Goal: Task Accomplishment & Management: Manage account settings

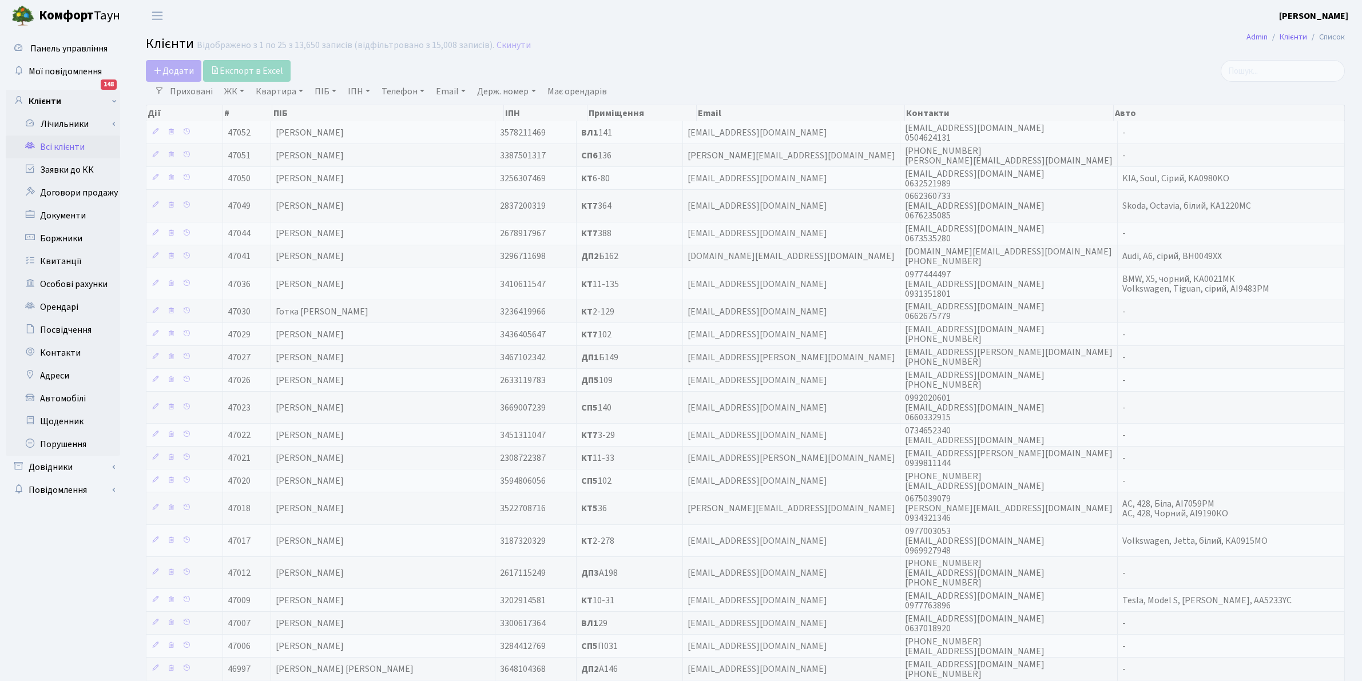
select select "25"
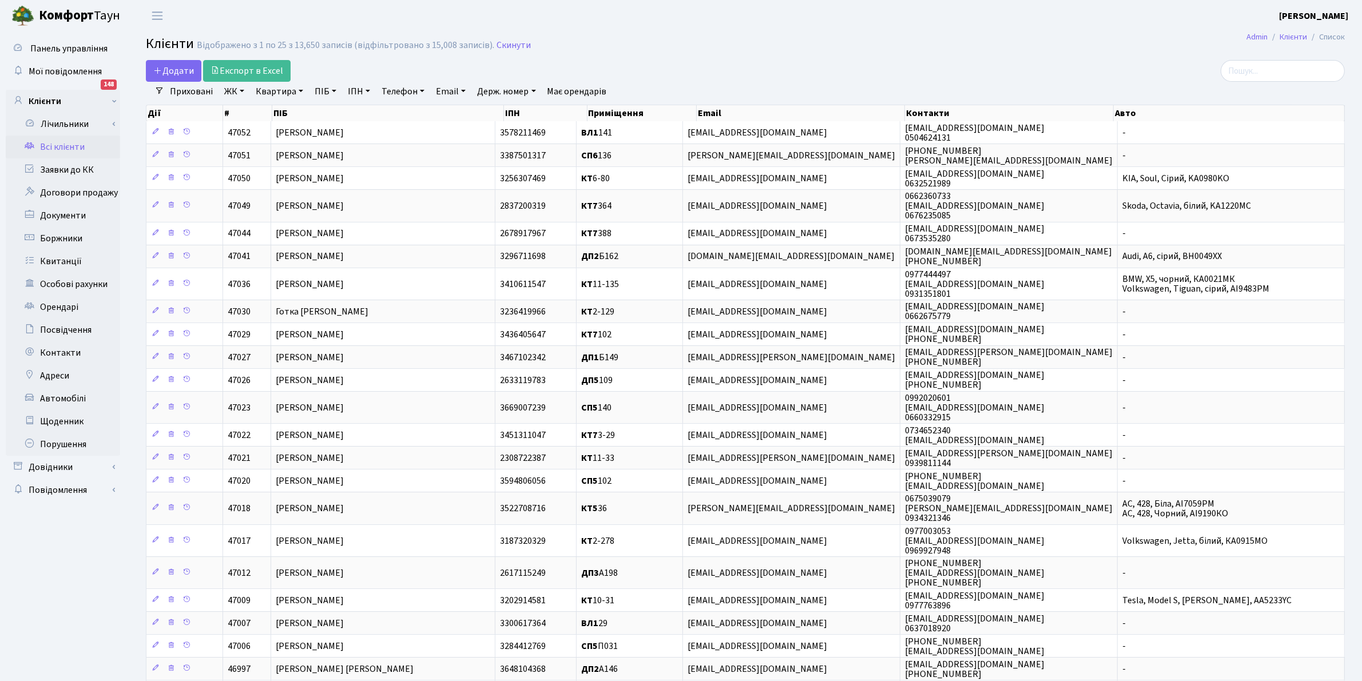
click at [46, 146] on link "Всі клієнти" at bounding box center [63, 147] width 114 height 23
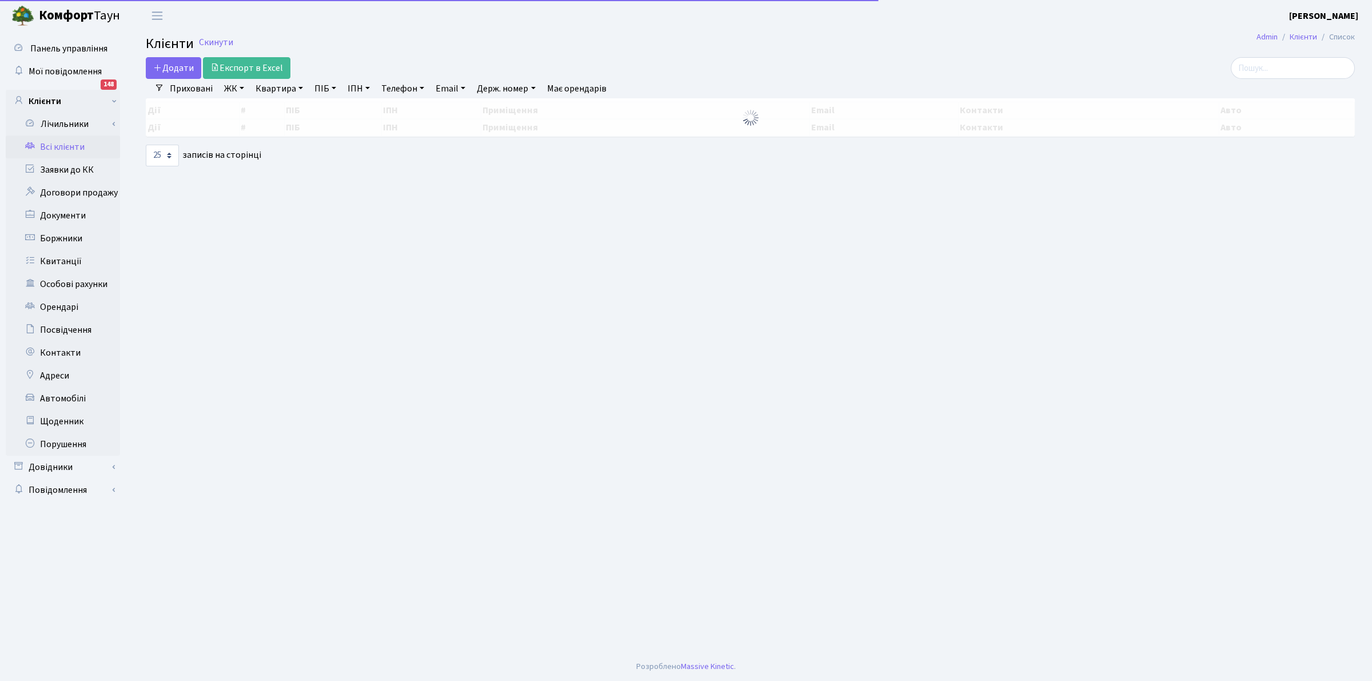
select select "25"
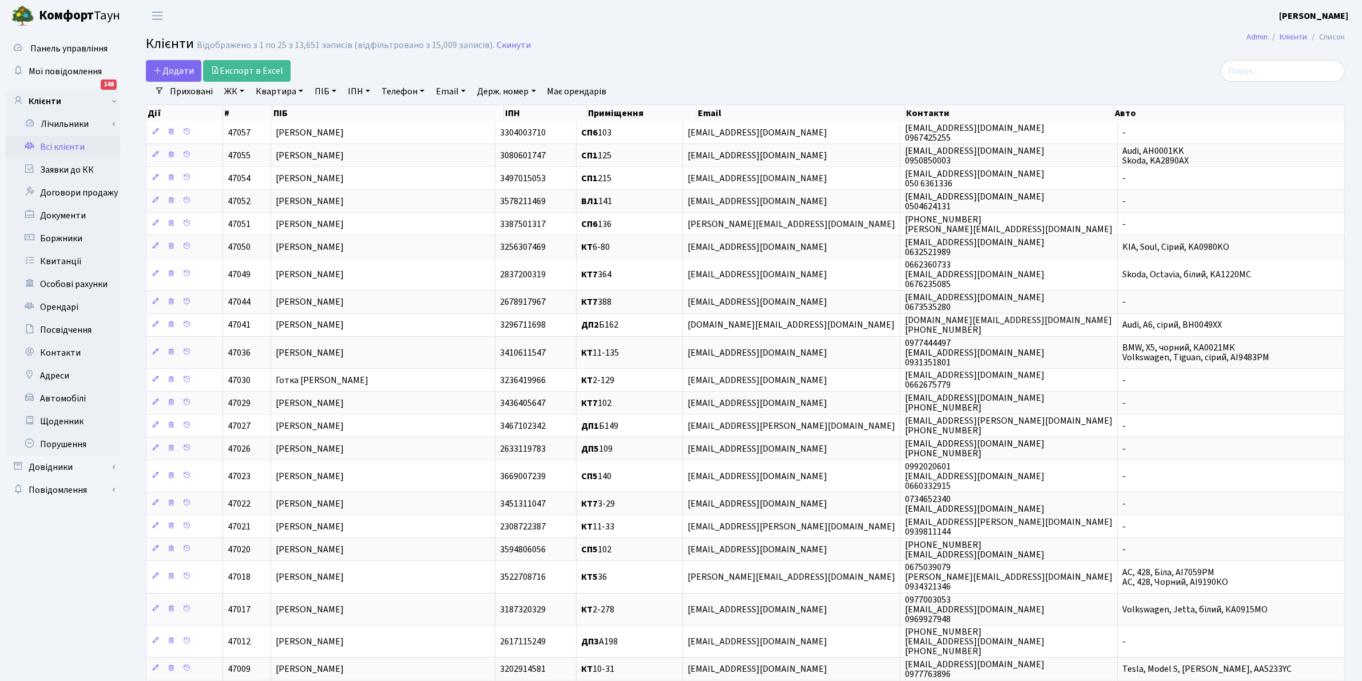
click at [752, 3] on header "Комфорт Таун Клишко І. В. Мій обліковий запис Вийти" at bounding box center [681, 15] width 1362 height 31
click at [510, 40] on link "Скинути" at bounding box center [513, 45] width 34 height 11
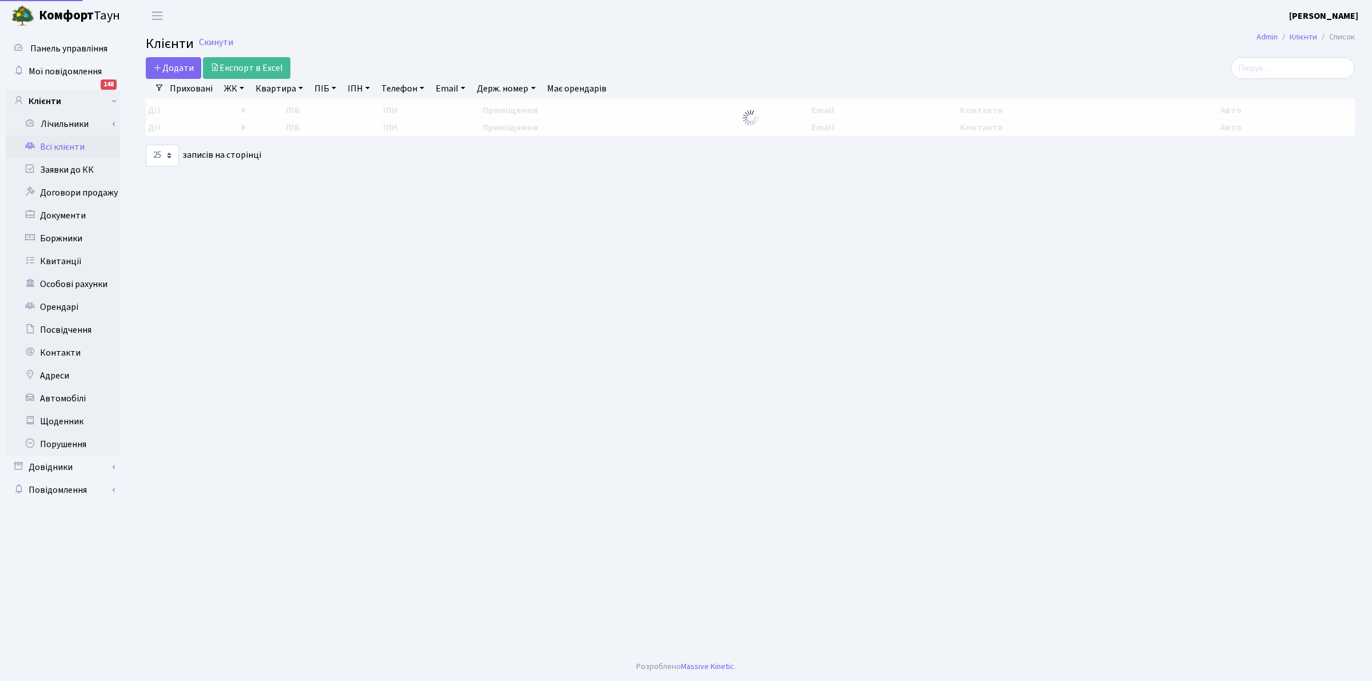
select select "25"
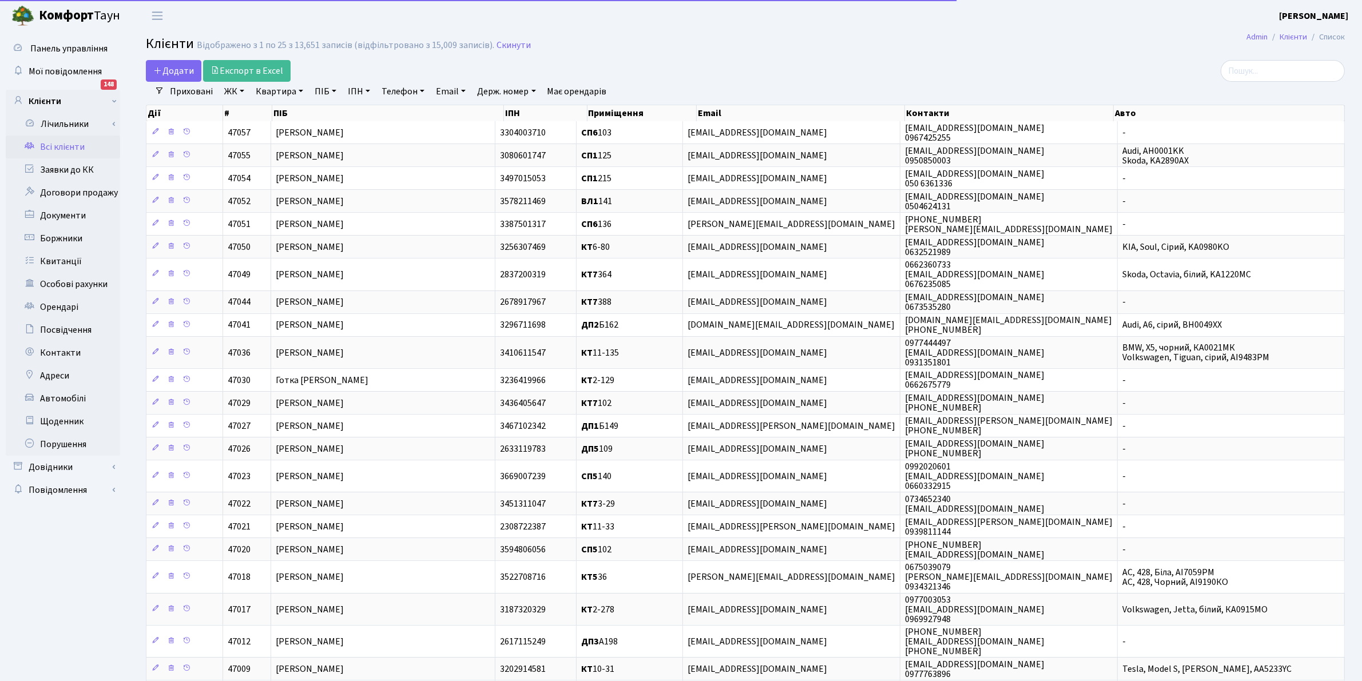
click at [325, 89] on link "ПІБ" at bounding box center [325, 91] width 31 height 19
click at [333, 117] on input "text" at bounding box center [344, 114] width 67 height 22
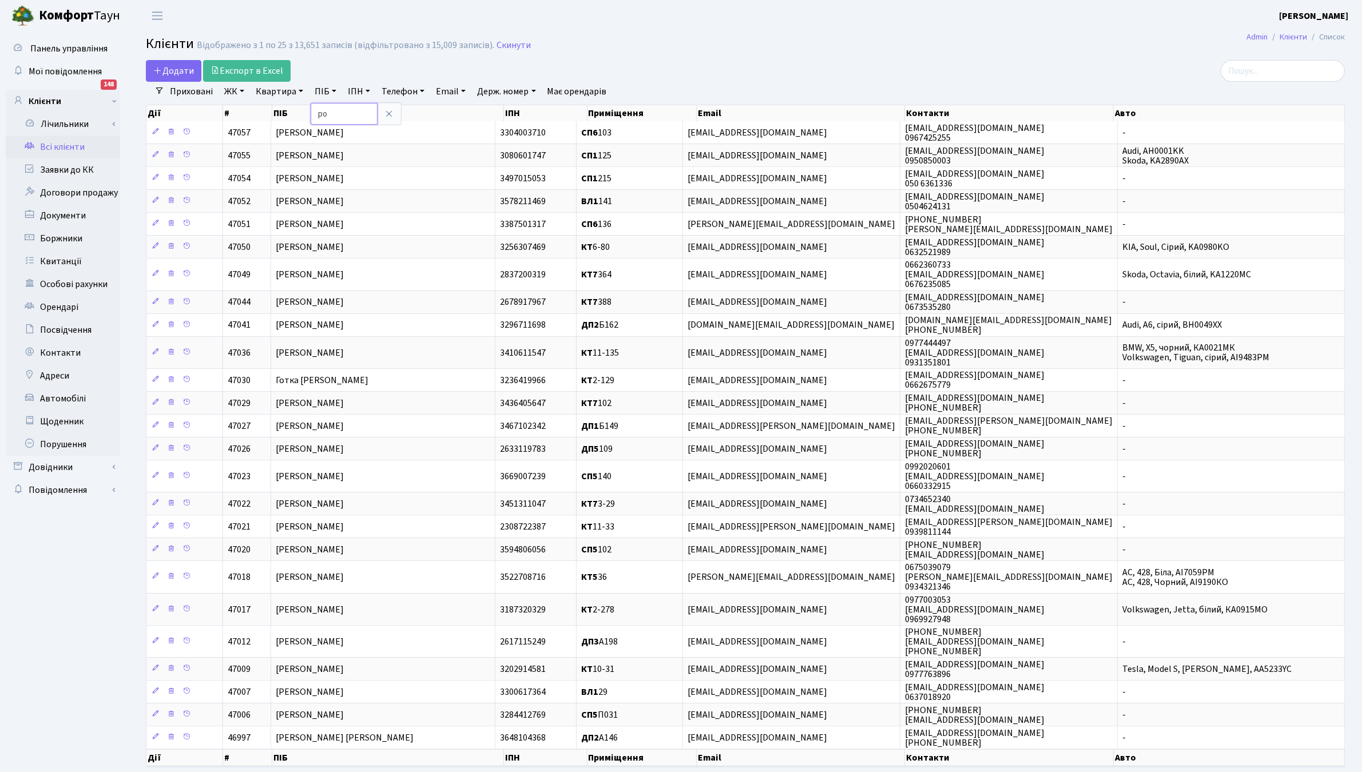
type input "ро"
click at [58, 149] on link "Всі клієнти" at bounding box center [63, 147] width 114 height 23
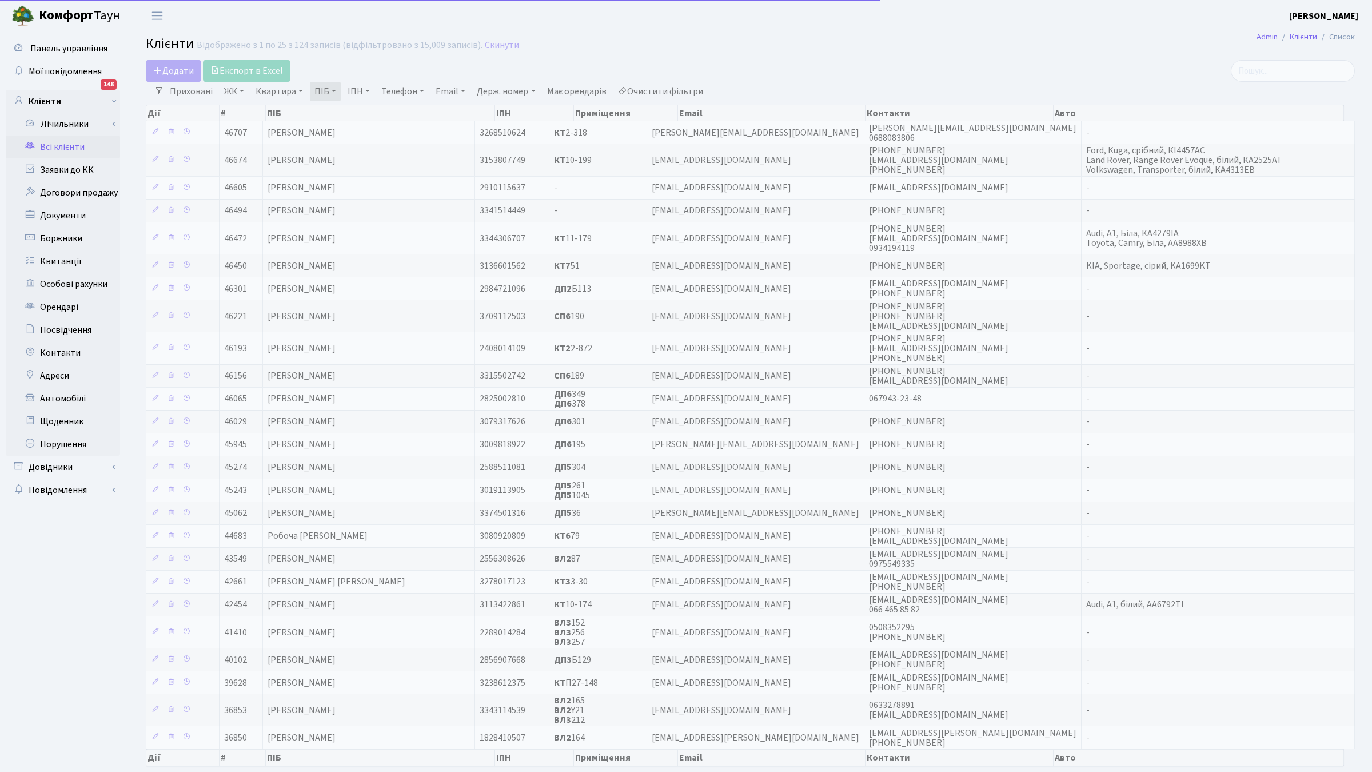
select select "25"
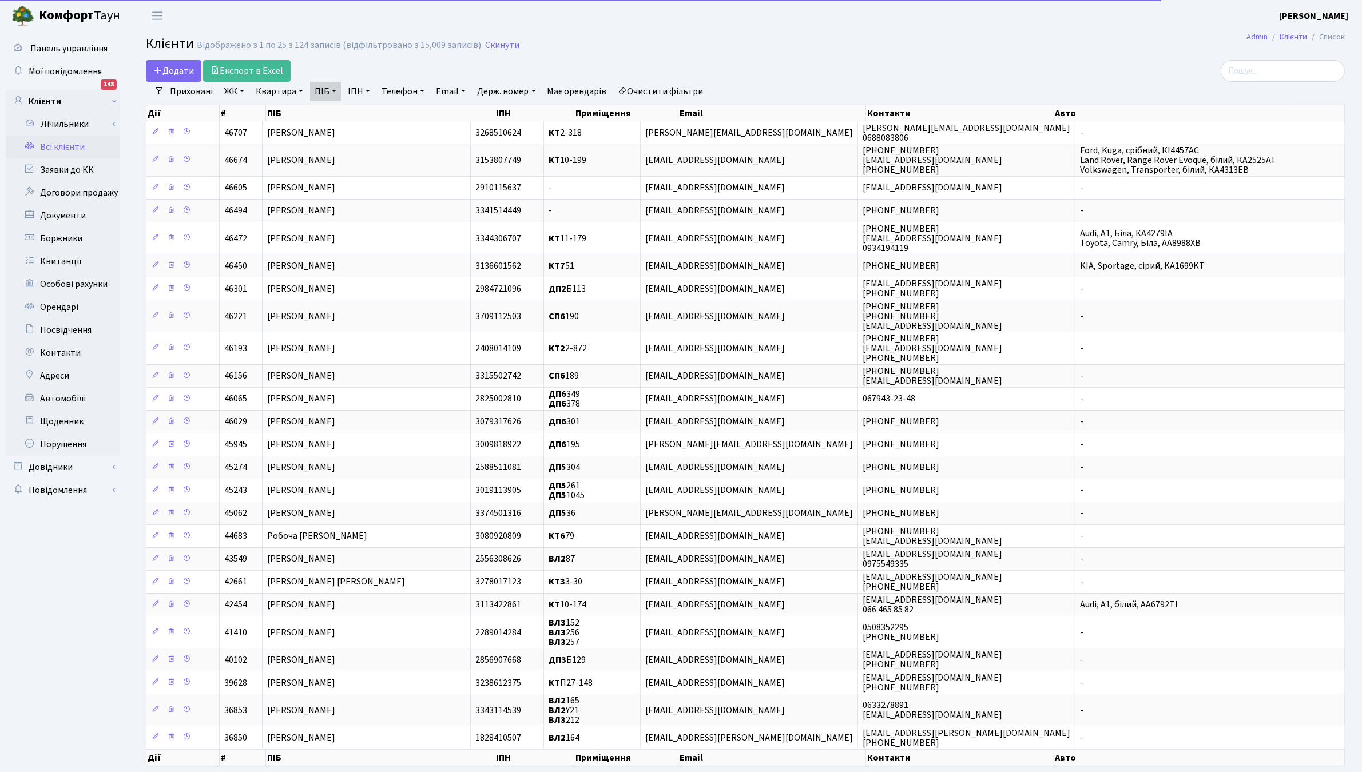
click at [388, 64] on div "Додати Експорт в Excel" at bounding box center [542, 71] width 793 height 22
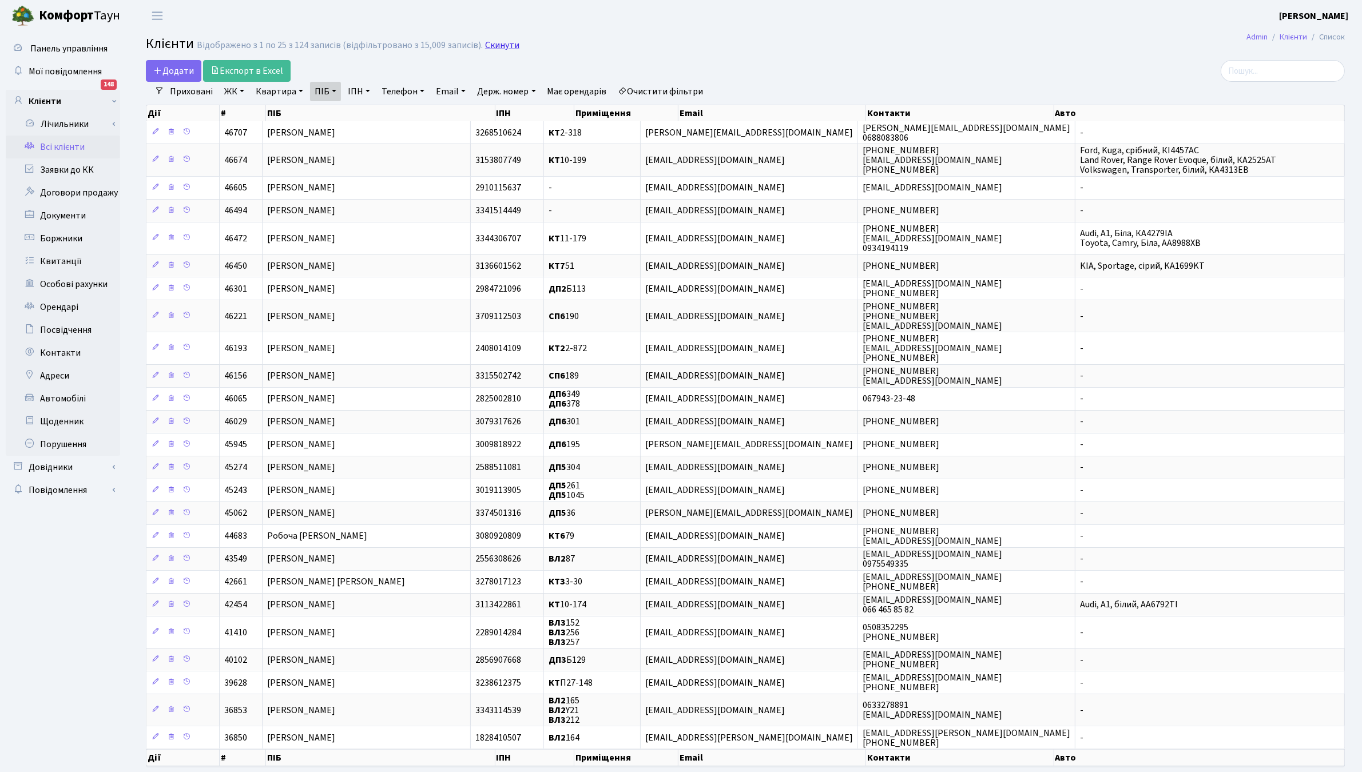
click at [496, 43] on link "Скинути" at bounding box center [502, 45] width 34 height 11
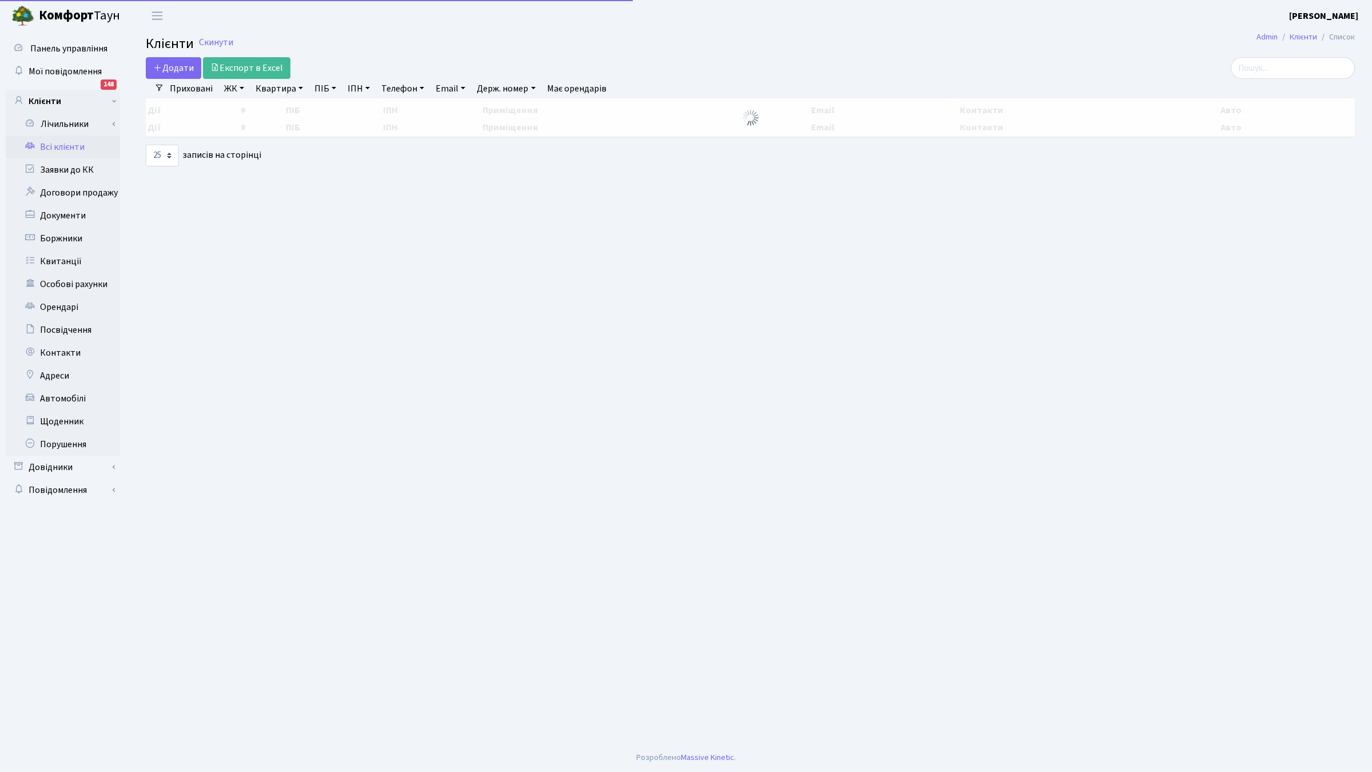
select select "25"
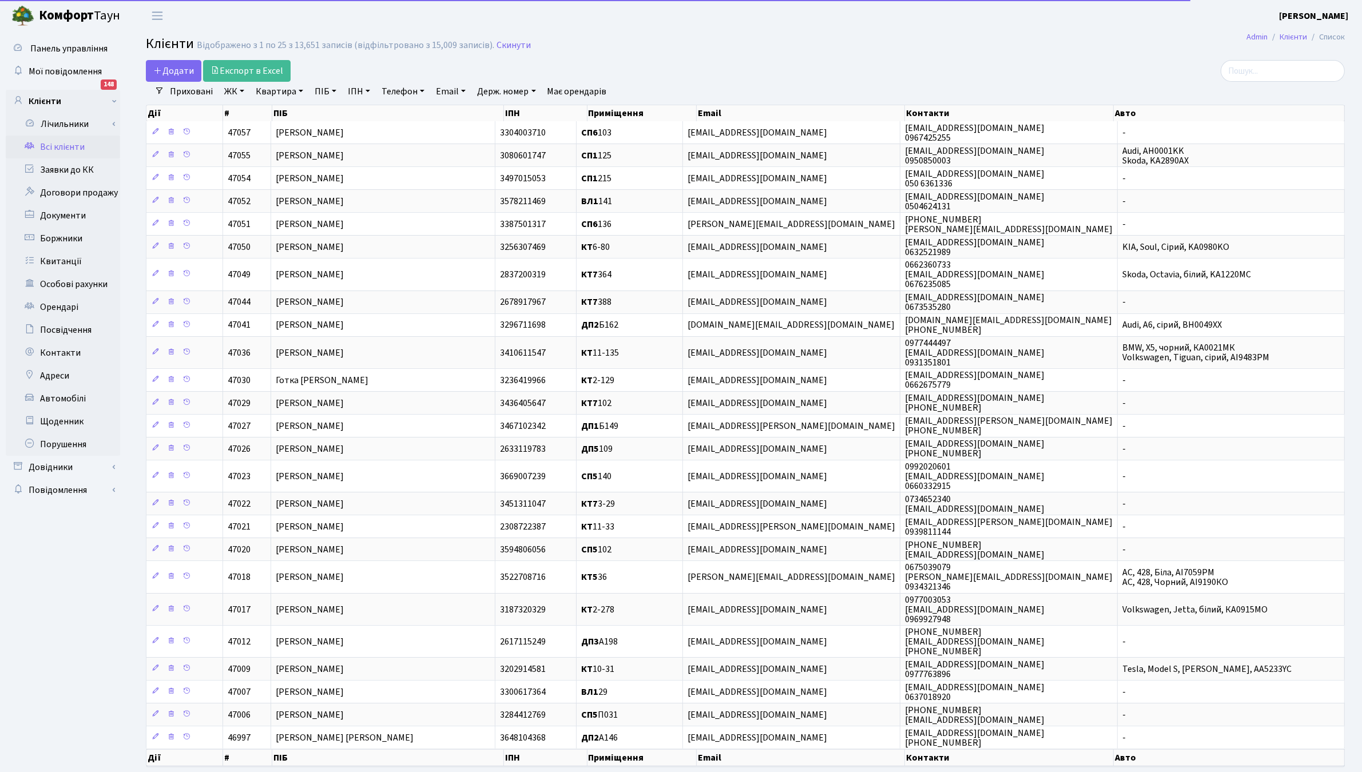
click at [319, 86] on link "ПІБ" at bounding box center [325, 91] width 31 height 19
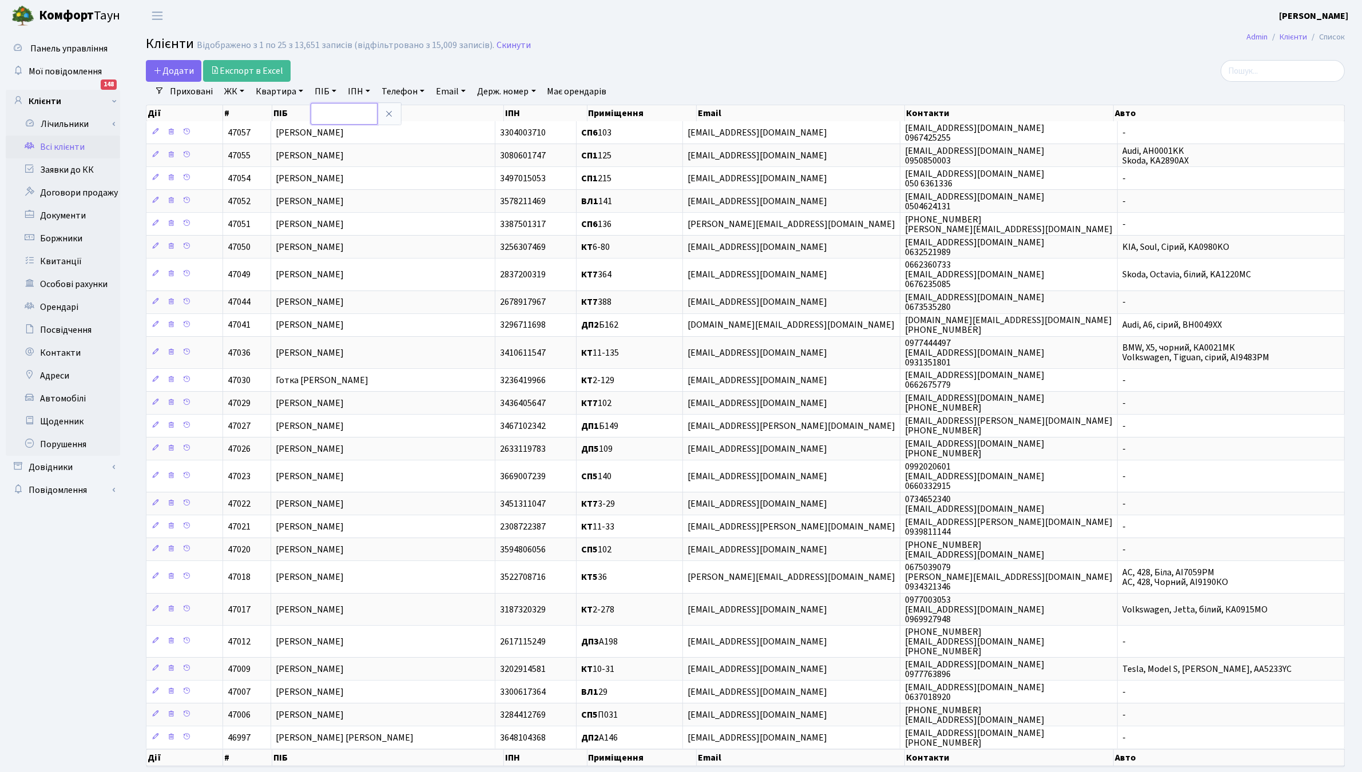
click at [324, 118] on input "text" at bounding box center [344, 114] width 67 height 22
type input "роєн"
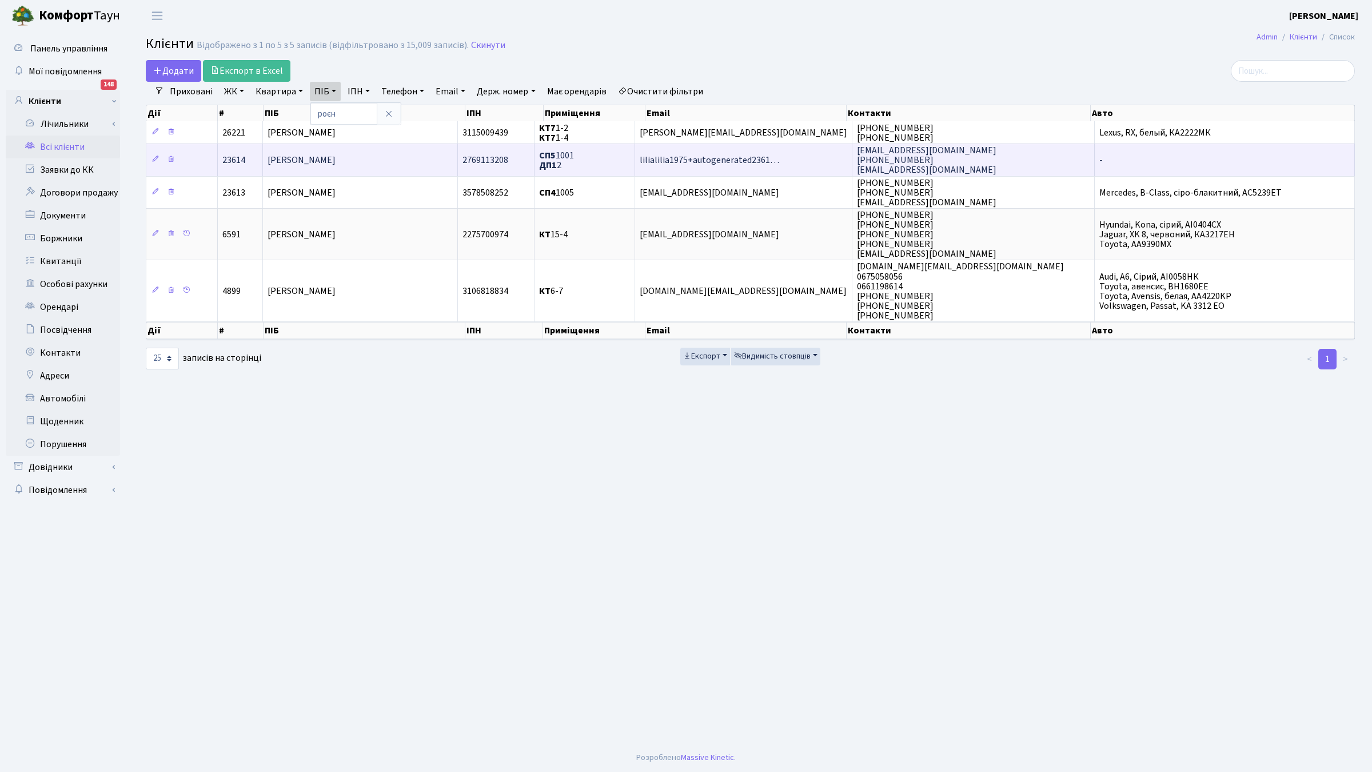
click at [327, 160] on span "[PERSON_NAME]" at bounding box center [302, 160] width 68 height 13
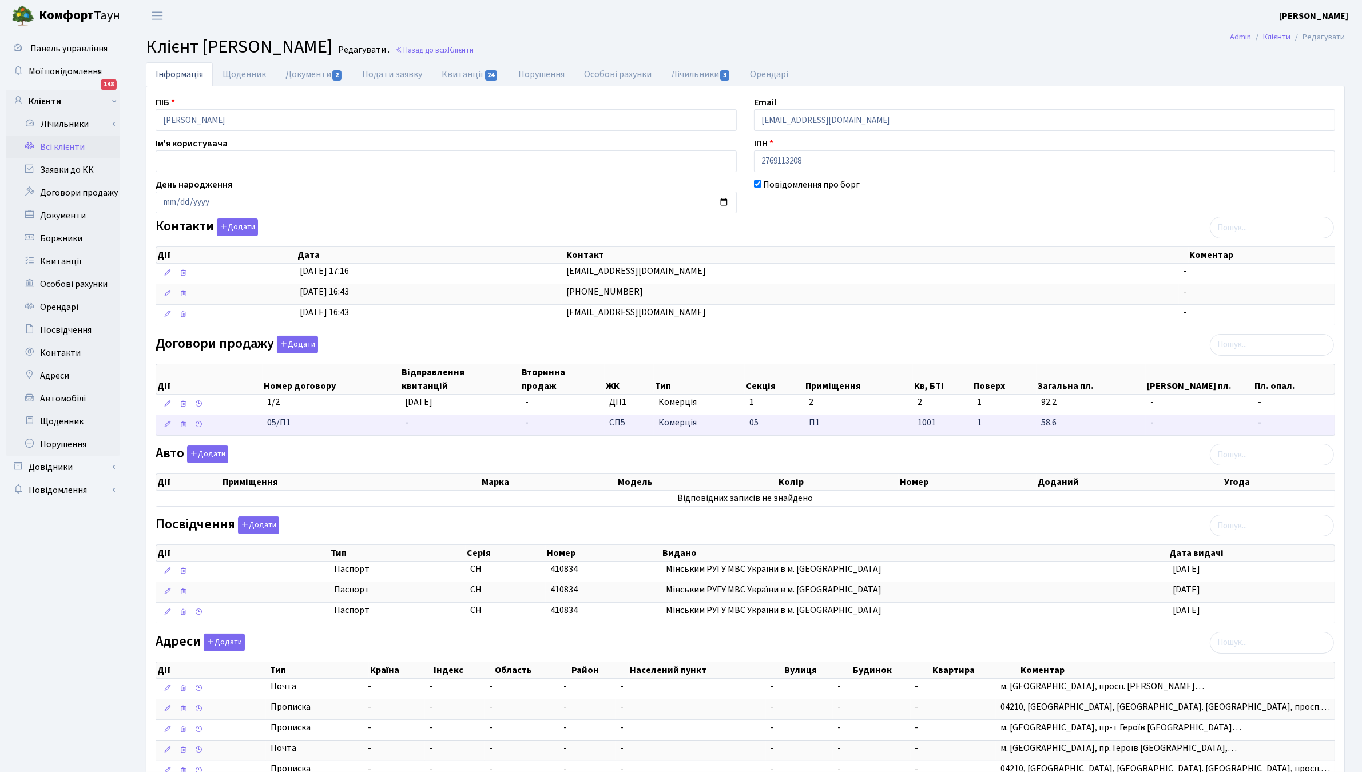
click at [410, 424] on td "-" at bounding box center [460, 425] width 120 height 21
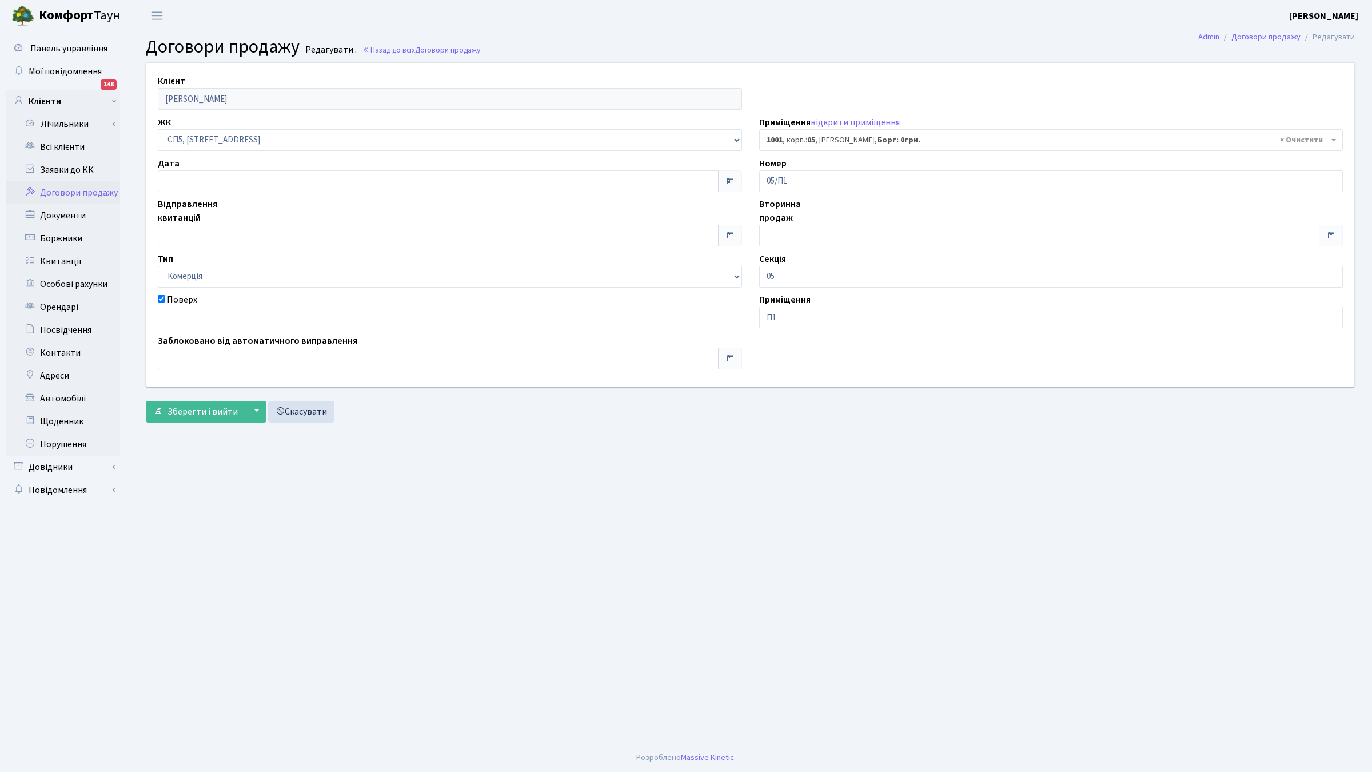
select select "22115"
click at [970, 465] on main "Admin Договори продажу Редагувати Договори продажу Редагувати . Назад до всіх Д…" at bounding box center [751, 387] width 1244 height 712
click at [493, 535] on main "Admin Договори продажу Редагувати Договори продажу Редагувати . Назад до всіх Д…" at bounding box center [751, 387] width 1244 height 712
drag, startPoint x: 269, startPoint y: 650, endPoint x: 287, endPoint y: 758, distance: 109.0
click at [269, 650] on main "Admin Договори продажу Редагувати Договори продажу Редагувати . Назад до всіх Д…" at bounding box center [751, 387] width 1244 height 712
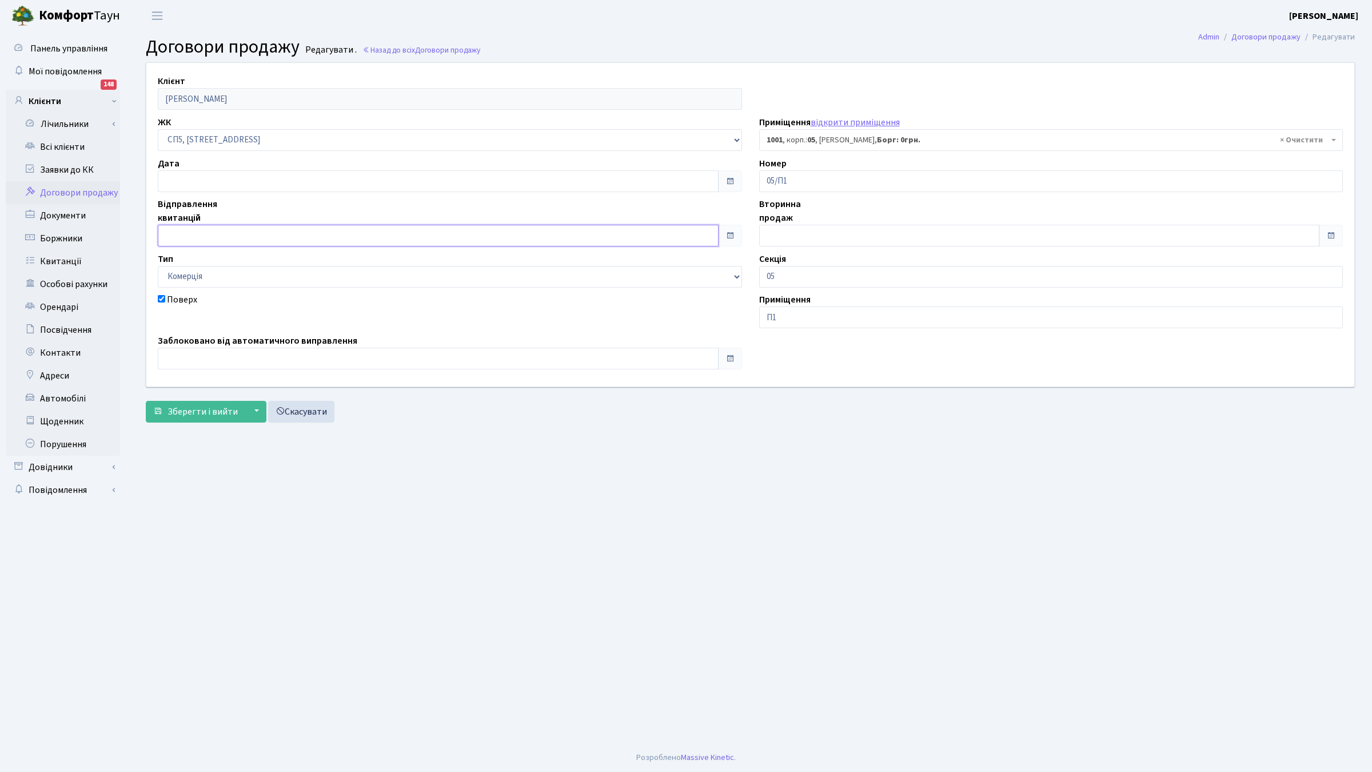
click at [184, 240] on input "text" at bounding box center [438, 236] width 561 height 22
click at [206, 173] on td "24" at bounding box center [203, 177] width 17 height 17
type input "[DATE]"
click at [204, 412] on span "Зберегти і вийти" at bounding box center [203, 411] width 70 height 13
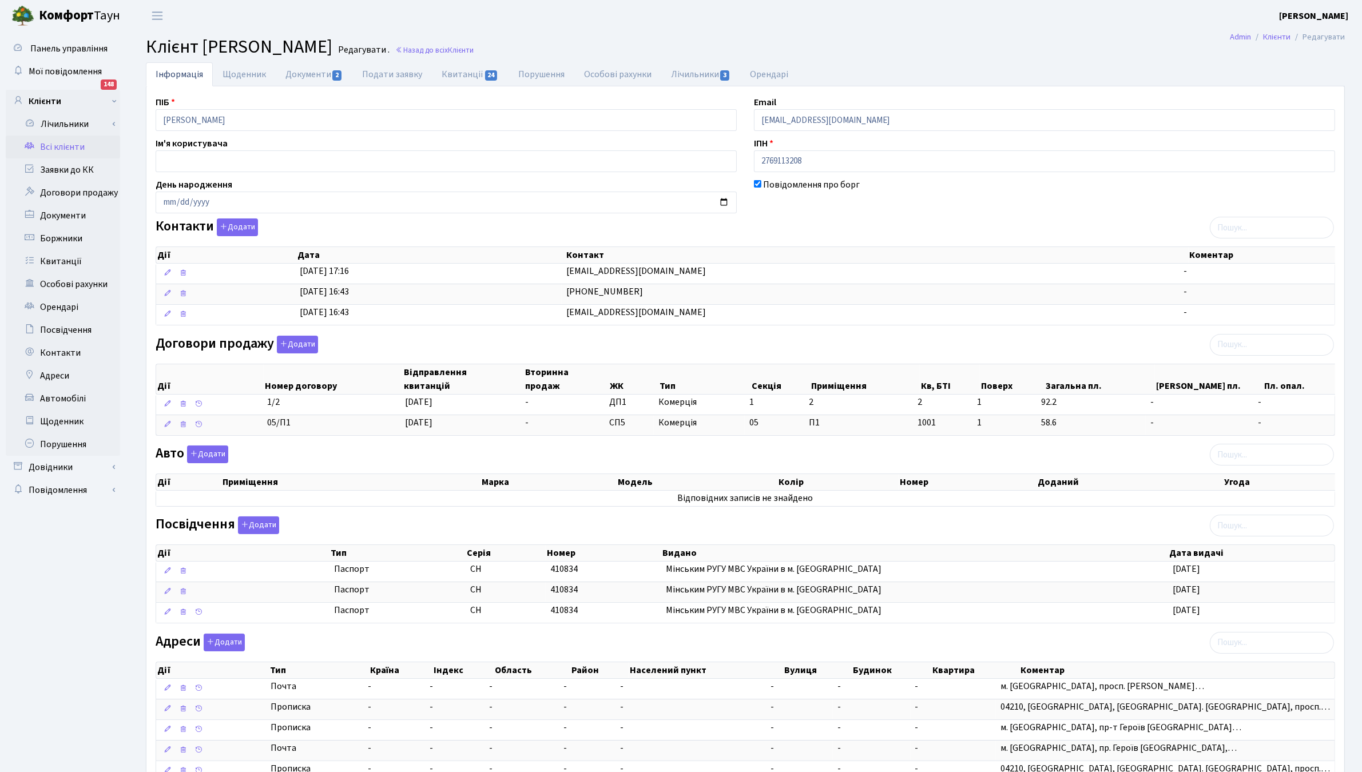
scroll to position [98, 0]
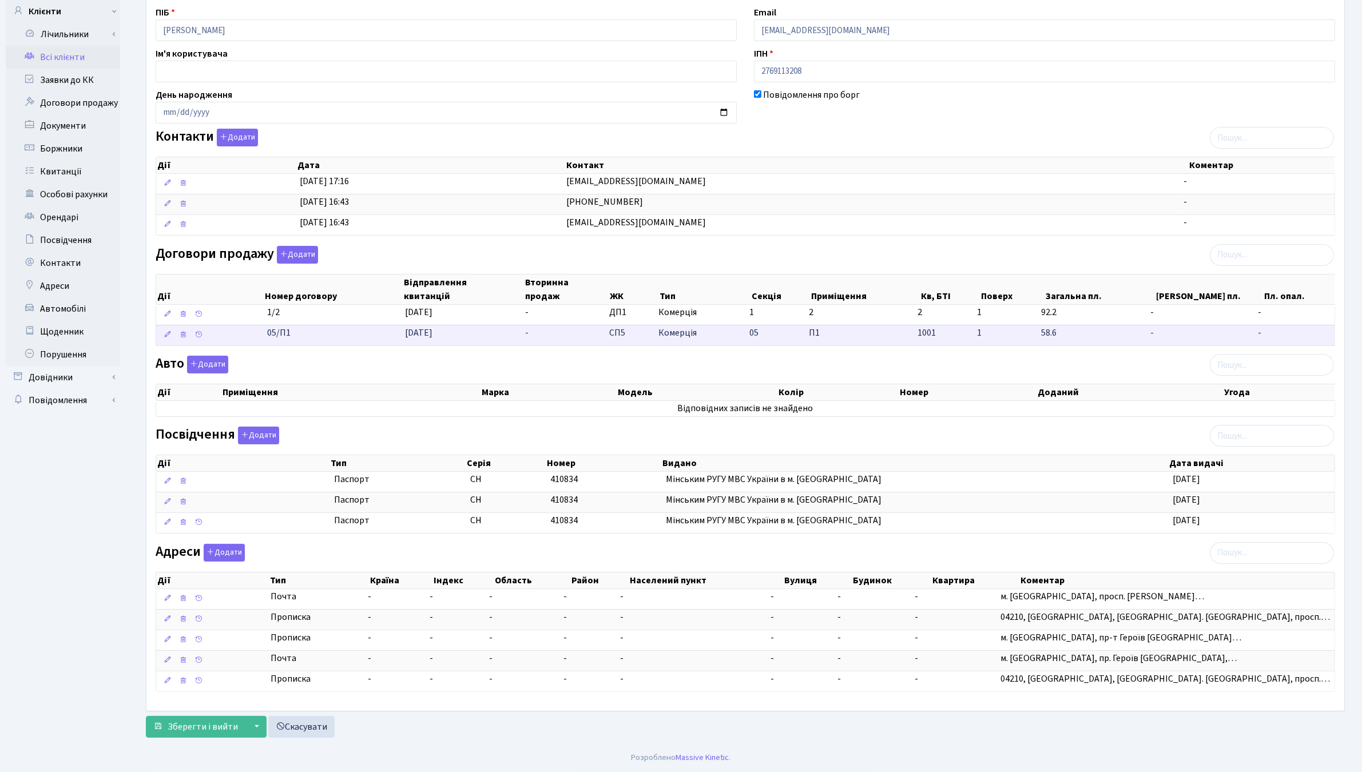
click at [419, 329] on span "[DATE]" at bounding box center [418, 333] width 27 height 13
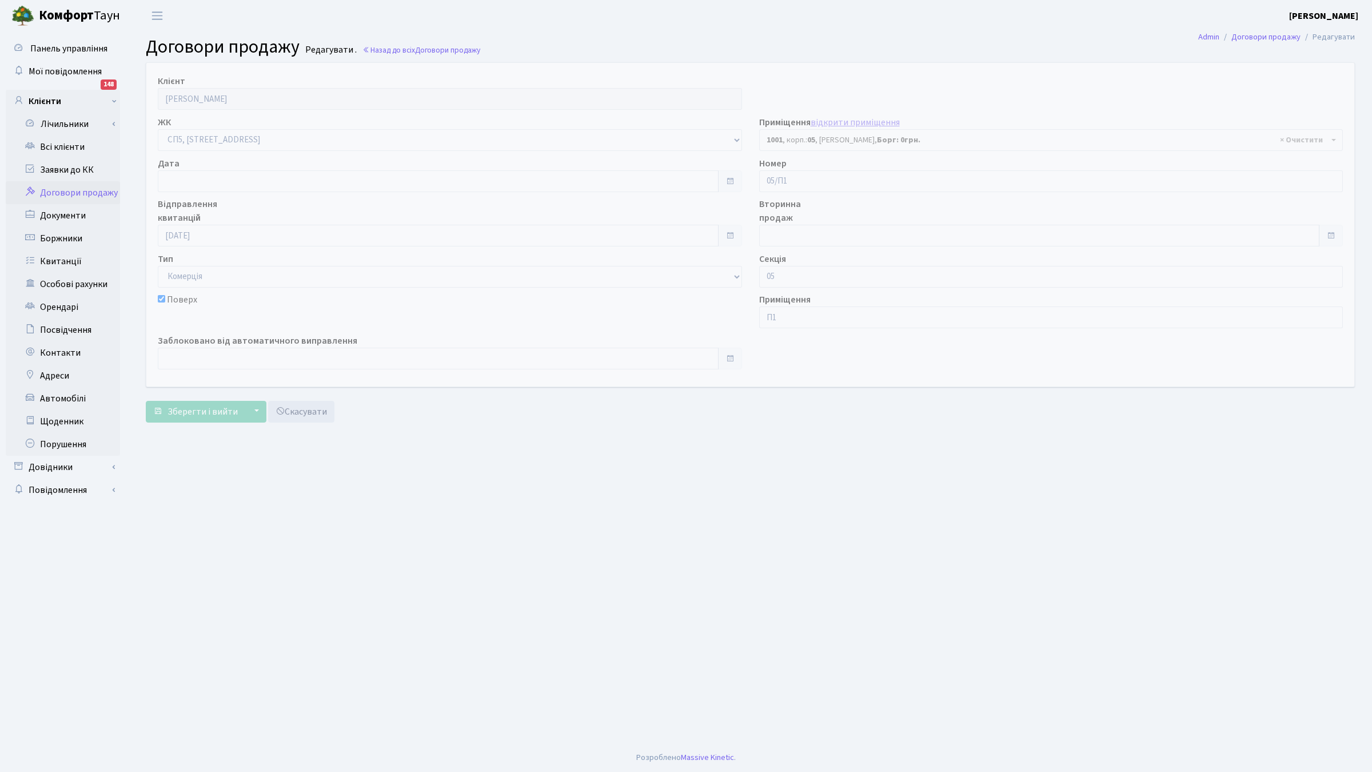
select select "22115"
drag, startPoint x: 393, startPoint y: 635, endPoint x: 385, endPoint y: 612, distance: 24.2
click at [390, 632] on main "Admin Договори продажу Редагувати Договори продажу Редагувати . Назад до всіх Д…" at bounding box center [751, 387] width 1244 height 712
drag, startPoint x: 579, startPoint y: 542, endPoint x: 573, endPoint y: 538, distance: 6.7
click at [575, 540] on main "Admin Договори продажу Редагувати Договори продажу Редагувати . Назад до всіх Д…" at bounding box center [751, 387] width 1244 height 712
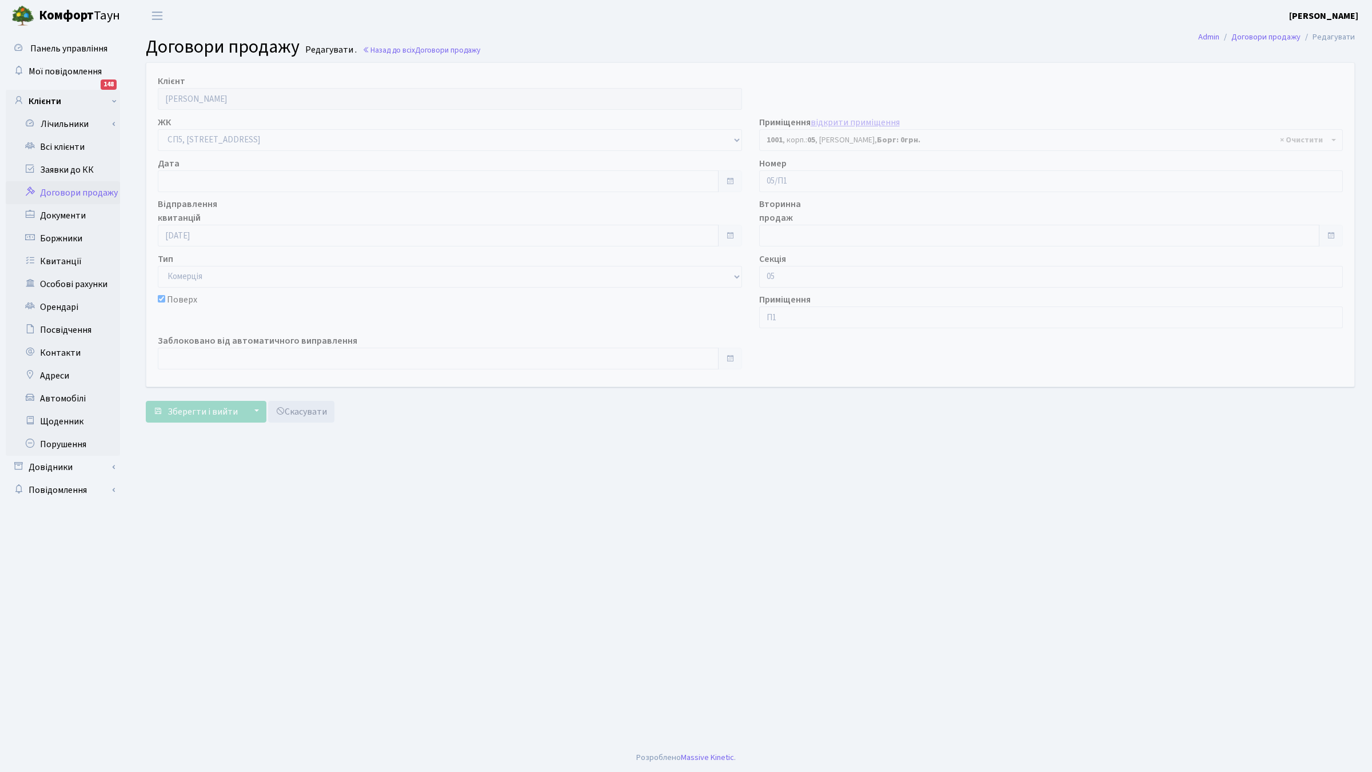
drag, startPoint x: 570, startPoint y: 535, endPoint x: 306, endPoint y: 234, distance: 400.0
click at [570, 532] on main "Admin Договори продажу Редагувати Договори продажу Редагувати . Назад до всіх Д…" at bounding box center [751, 387] width 1244 height 712
click at [55, 146] on link "Всі клієнти" at bounding box center [63, 147] width 114 height 23
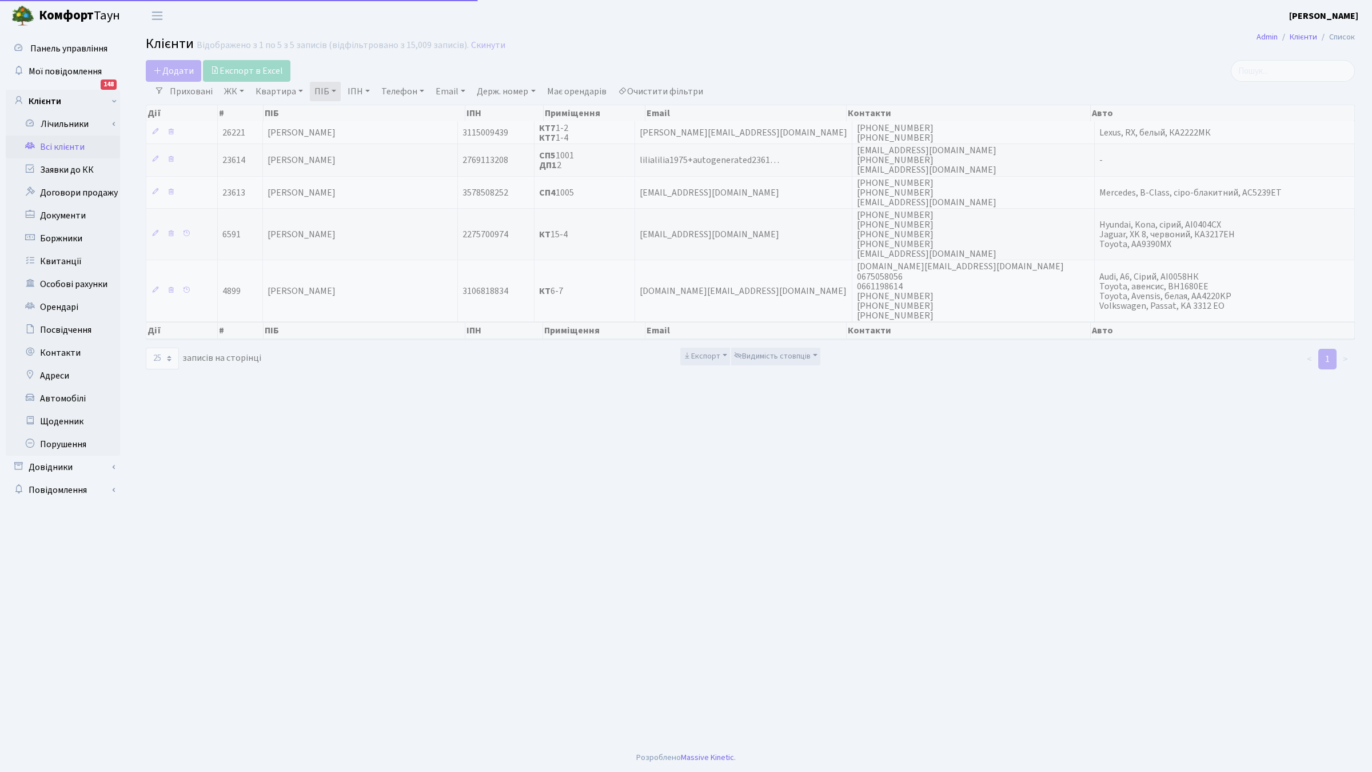
select select "25"
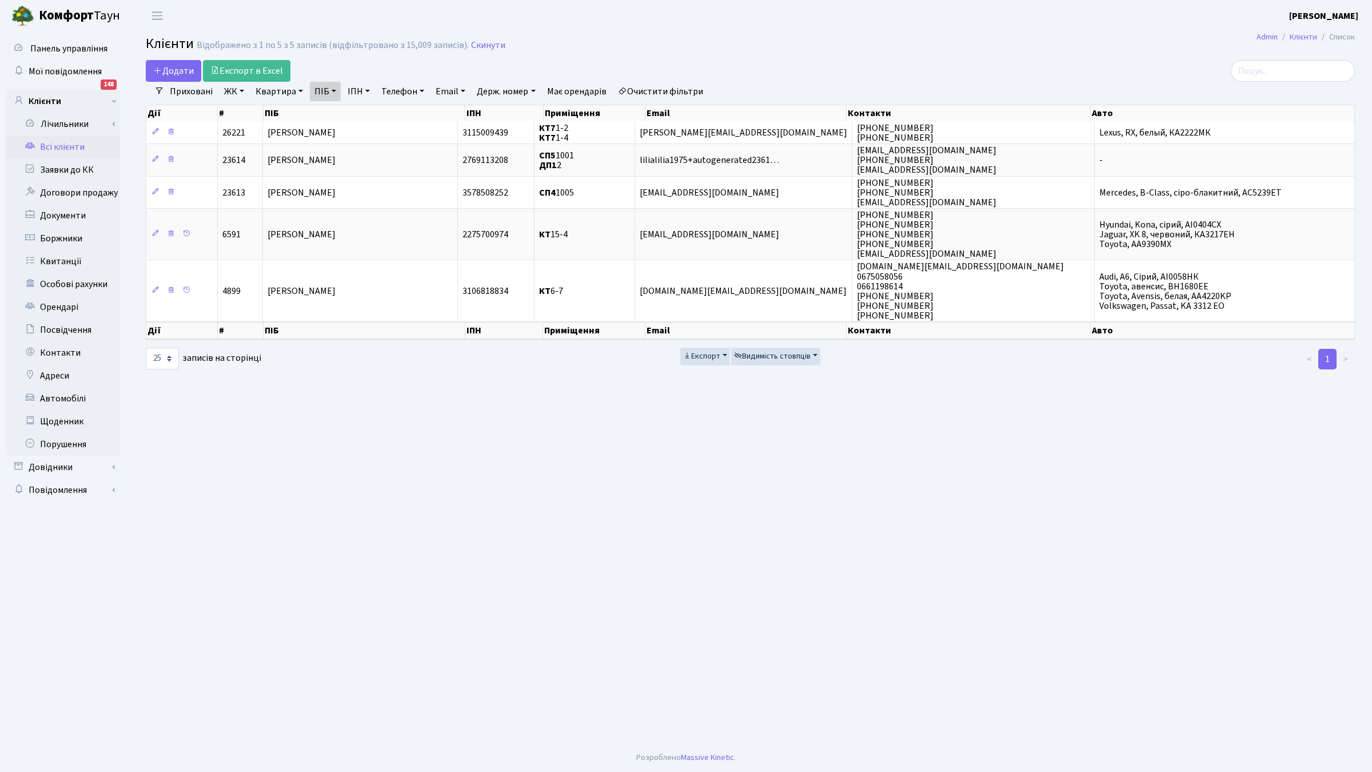
click at [953, 461] on main "Admin Клієнти Список Клієнти Відображено з 1 по 5 з 5 записів (відфільтровано з…" at bounding box center [751, 387] width 1244 height 712
drag, startPoint x: 635, startPoint y: 515, endPoint x: 623, endPoint y: 518, distance: 12.3
click at [635, 515] on main "Admin Клієнти Список Клієнти Відображено з 1 по 5 з 5 записів (відфільтровано з…" at bounding box center [751, 387] width 1244 height 712
drag, startPoint x: 350, startPoint y: 674, endPoint x: 351, endPoint y: 667, distance: 6.3
click at [351, 670] on main "Admin Клієнти Список Клієнти Відображено з 1 по 5 з 5 записів (відфільтровано з…" at bounding box center [751, 387] width 1244 height 712
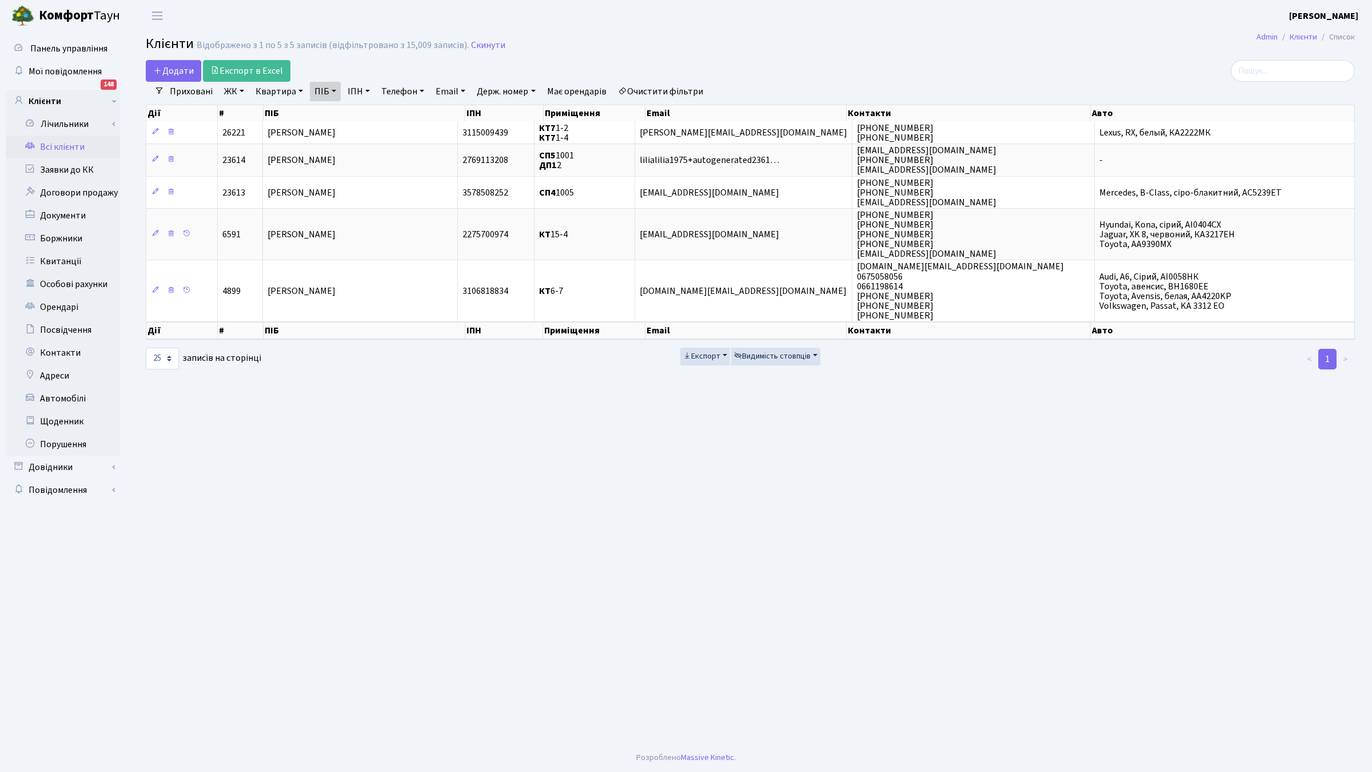
click at [424, 691] on main "Admin Клієнти Список Клієнти Відображено з 1 по 5 з 5 записів (відфільтровано з…" at bounding box center [751, 387] width 1244 height 712
click at [647, 650] on main "Admin Клієнти Список Клієнти Відображено з 1 по 5 з 5 записів (відфільтровано з…" at bounding box center [751, 387] width 1244 height 712
drag, startPoint x: 510, startPoint y: 432, endPoint x: 244, endPoint y: 755, distance: 419.3
click at [507, 433] on main "Admin Клієнти Список Клієнти Відображено з 1 по 5 з 5 записів (відфільтровано з…" at bounding box center [751, 387] width 1244 height 712
drag, startPoint x: 336, startPoint y: 632, endPoint x: 344, endPoint y: 622, distance: 13.5
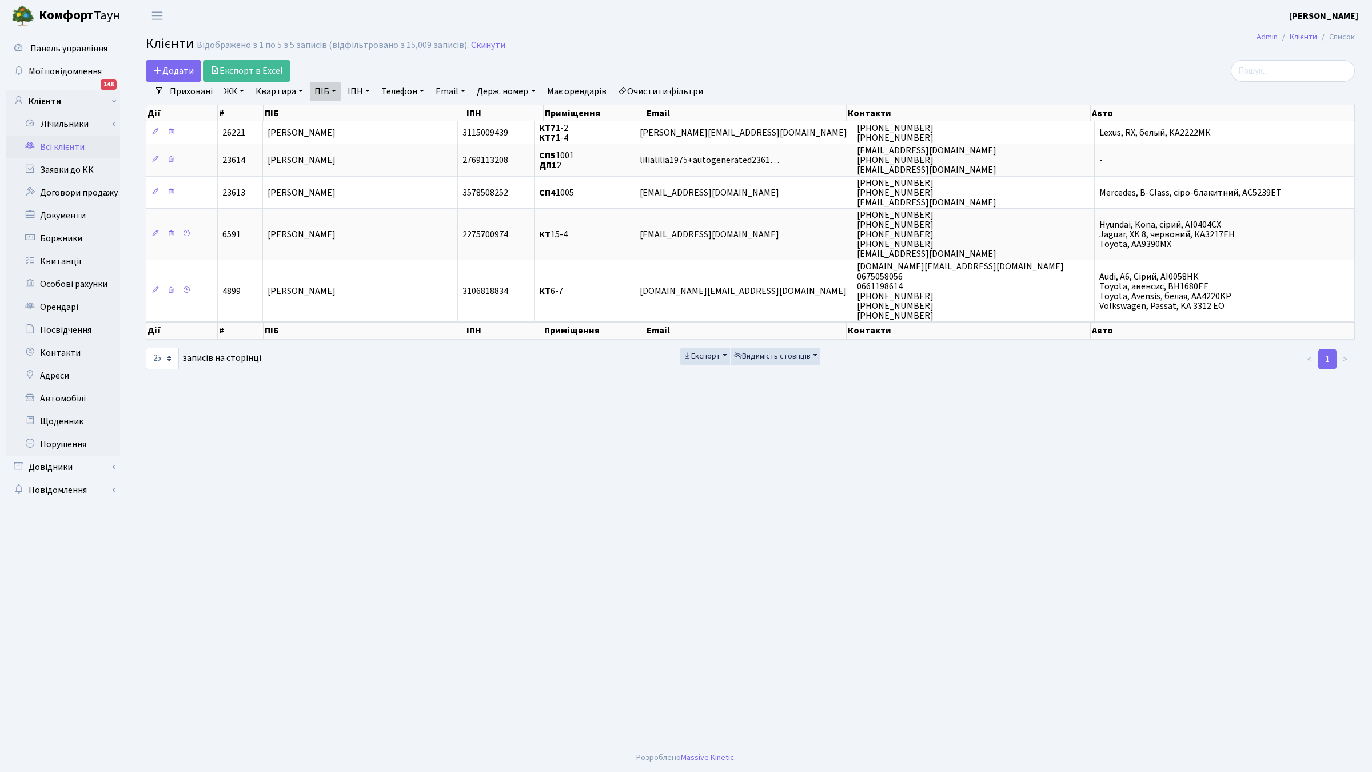
click at [339, 629] on main "Admin Клієнти Список Клієнти Відображено з 1 по 5 з 5 записів (відфільтровано з…" at bounding box center [751, 387] width 1244 height 712
click at [1085, 29] on header "Комфорт Таун Клишко І. В. Мій обліковий запис Вийти" at bounding box center [686, 15] width 1372 height 31
drag, startPoint x: 825, startPoint y: 753, endPoint x: 825, endPoint y: 730, distance: 23.4
click at [825, 735] on body "Комфорт Таун Клишко І. В. Мій обліковий запис Вийти Панель управління Мої повід…" at bounding box center [686, 386] width 1372 height 772
click at [1048, 39] on h2 "Клієнти Відображено з 1 по 5 з 5 записів (відфільтровано з 15,009 записів). Ски…" at bounding box center [750, 45] width 1209 height 19
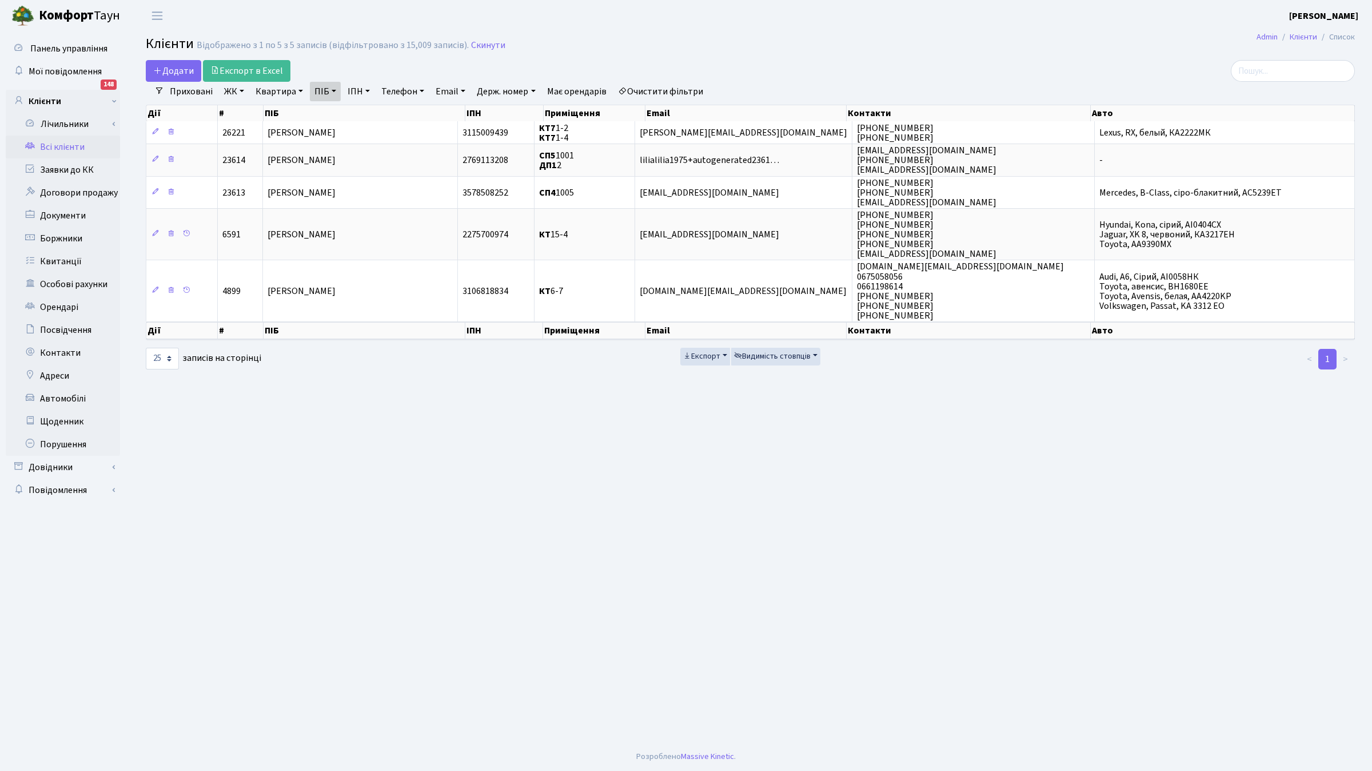
drag, startPoint x: 505, startPoint y: 484, endPoint x: 511, endPoint y: 446, distance: 38.2
click at [505, 484] on main "Admin Клієнти Список Клієнти Відображено з 1 по 5 з 5 записів (відфільтровано з…" at bounding box center [751, 386] width 1244 height 711
click at [524, 524] on main "Admin Клієнти Список Клієнти Відображено з 1 по 5 з 5 записів (відфільтровано з…" at bounding box center [751, 387] width 1244 height 712
click at [586, 475] on main "Admin Клієнти Список Клієнти Відображено з 1 по 5 з 5 записів (відфільтровано з…" at bounding box center [751, 387] width 1244 height 712
drag, startPoint x: 696, startPoint y: 565, endPoint x: 593, endPoint y: 685, distance: 157.7
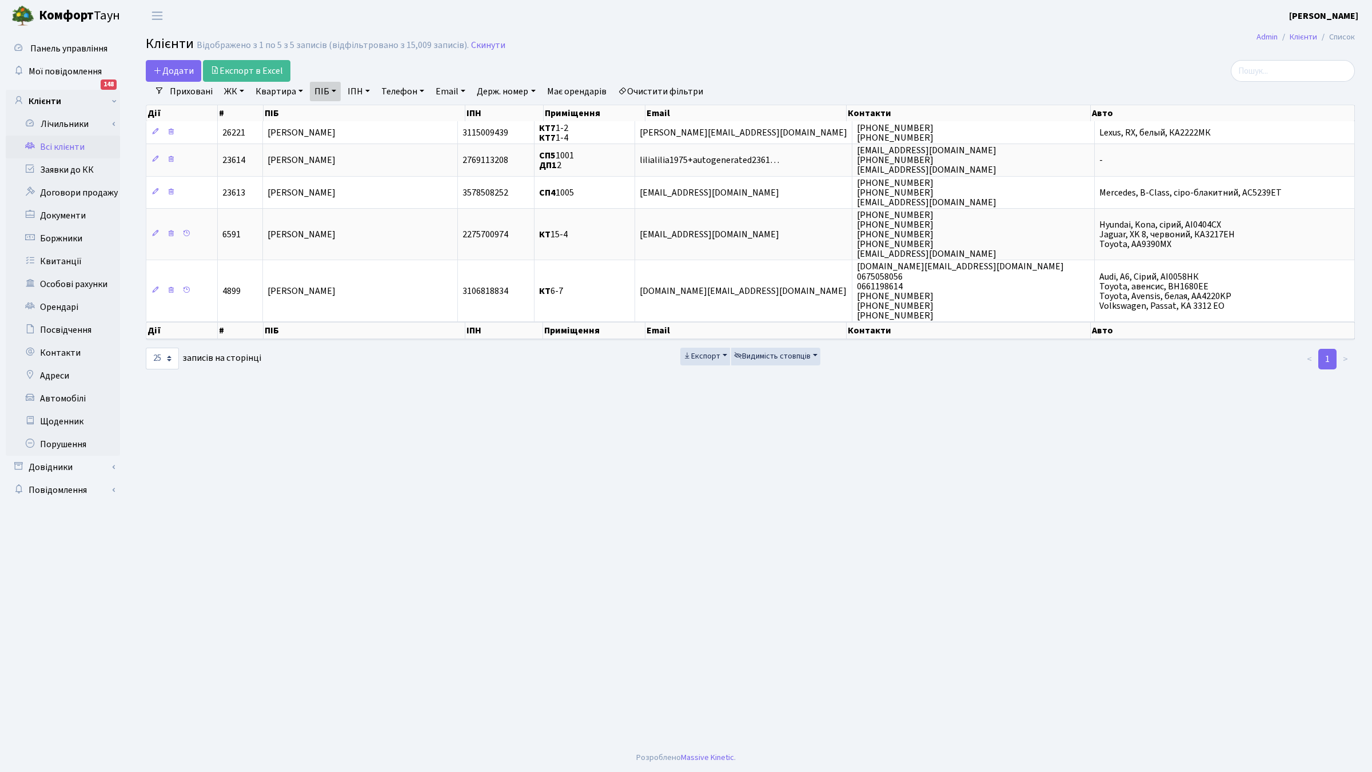
click at [693, 570] on main "Admin Клієнти Список Клієнти Відображено з 1 по 5 з 5 записів (відфільтровано з…" at bounding box center [751, 387] width 1244 height 712
drag, startPoint x: 459, startPoint y: 685, endPoint x: 460, endPoint y: 678, distance: 7.0
click at [456, 679] on main "Admin Клієнти Список Клієнти Відображено з 1 по 5 з 5 записів (відфільтровано з…" at bounding box center [751, 387] width 1244 height 712
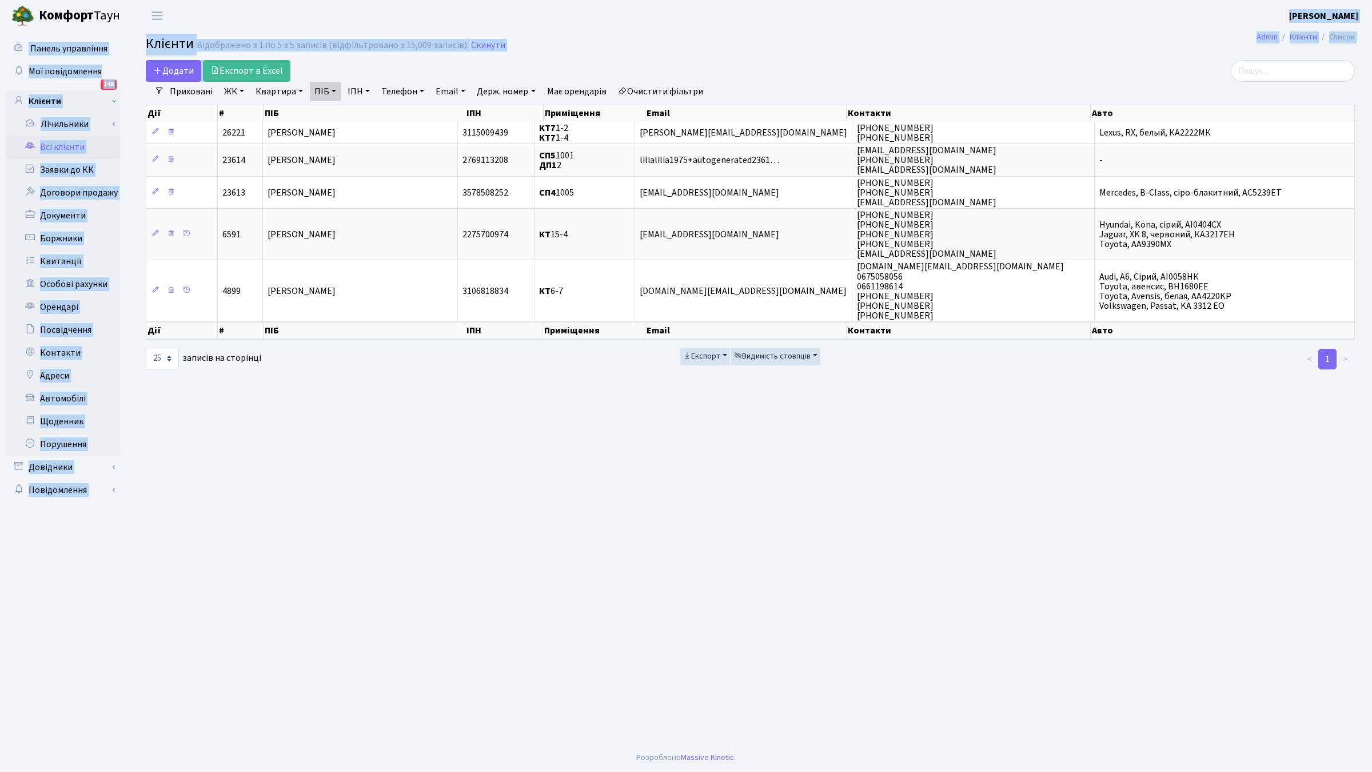
drag, startPoint x: 579, startPoint y: 18, endPoint x: 562, endPoint y: 70, distance: 54.6
click at [562, 70] on body "Комфорт Таун Клишко І. В. Мій обліковий запис Вийти Панель управління Мої повід…" at bounding box center [686, 386] width 1372 height 772
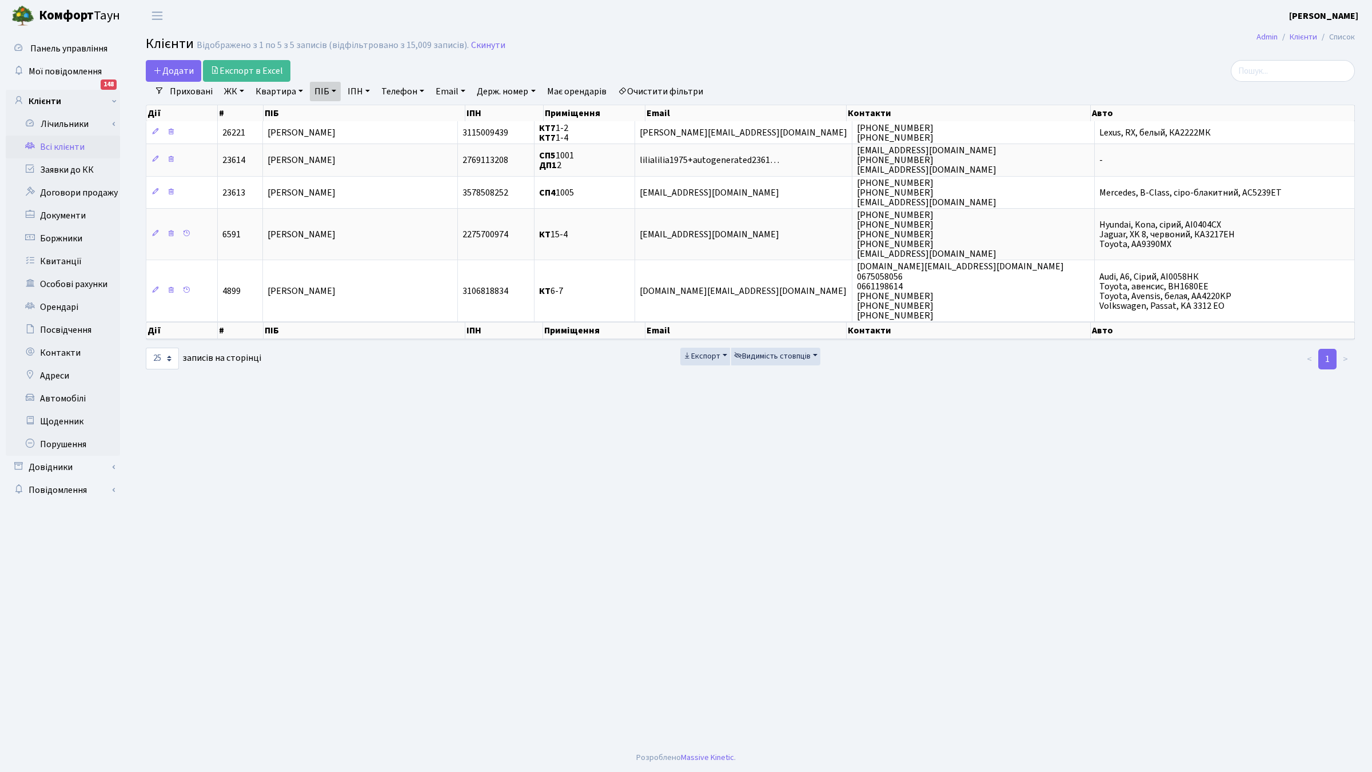
drag, startPoint x: 667, startPoint y: 627, endPoint x: 682, endPoint y: 615, distance: 19.9
click at [667, 620] on main "Admin Клієнти Список Клієнти Відображено з 1 по 5 з 5 записів (відфільтровано з…" at bounding box center [751, 387] width 1244 height 712
drag, startPoint x: 447, startPoint y: 628, endPoint x: 448, endPoint y: 673, distance: 45.2
click at [448, 627] on main "Admin Клієнти Список Клієнти Відображено з 1 по 5 з 5 записів (відфільтровано з…" at bounding box center [751, 387] width 1244 height 712
drag, startPoint x: 527, startPoint y: 670, endPoint x: 490, endPoint y: 649, distance: 42.0
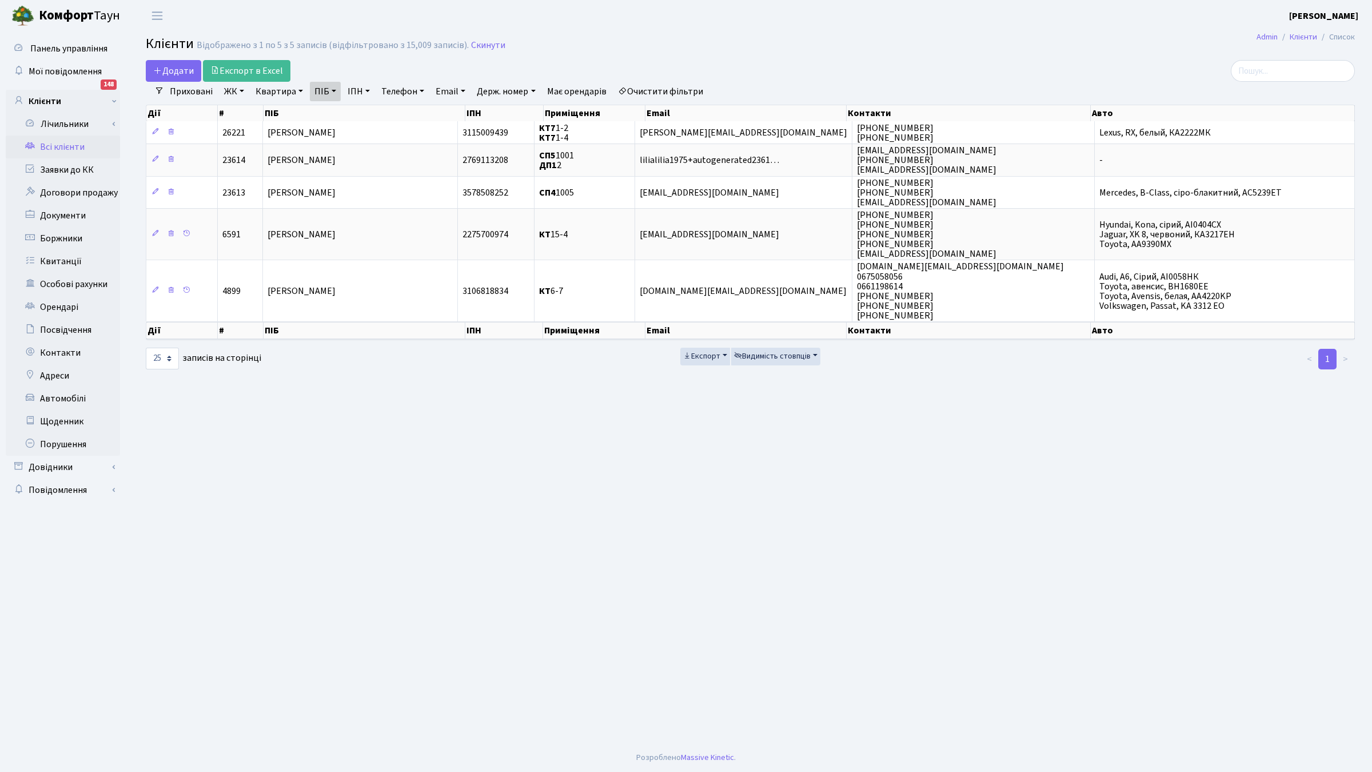
click at [522, 662] on main "Admin Клієнти Список Клієнти Відображено з 1 по 5 з 5 записів (відфільтровано з…" at bounding box center [751, 387] width 1244 height 712
